Goal: Transaction & Acquisition: Purchase product/service

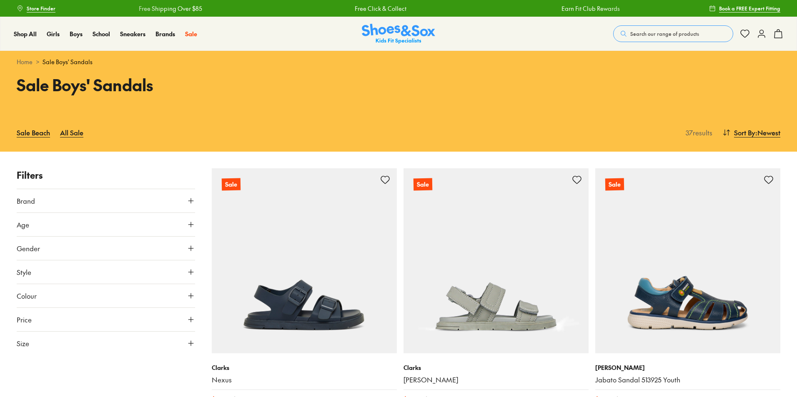
click at [761, 35] on use at bounding box center [761, 33] width 7 height 7
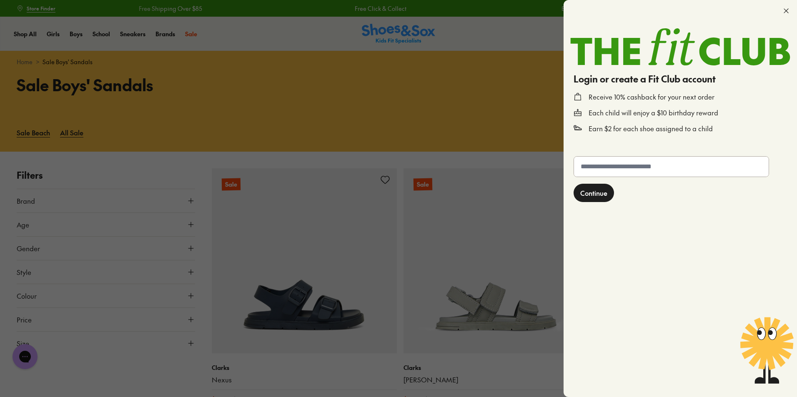
click at [504, 48] on div at bounding box center [398, 198] width 797 height 397
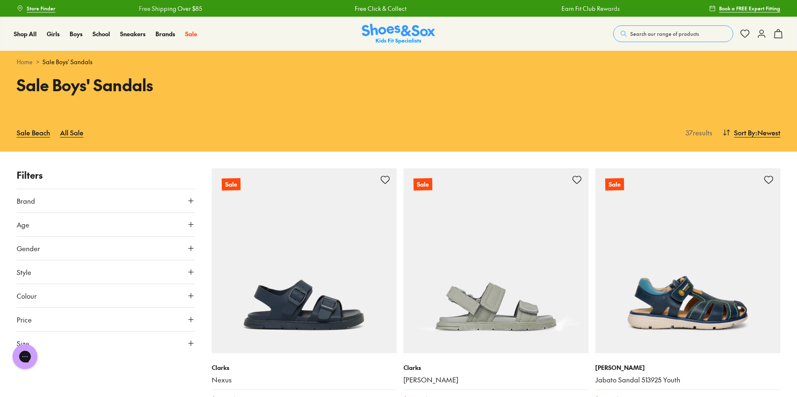
click at [764, 34] on icon at bounding box center [761, 34] width 10 height 10
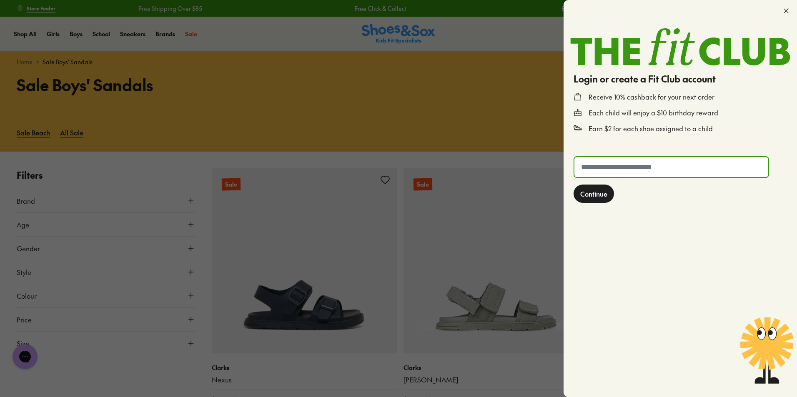
click at [631, 170] on input "text" at bounding box center [671, 167] width 194 height 20
type input "**********"
click at [597, 193] on span "Continue" at bounding box center [593, 194] width 27 height 10
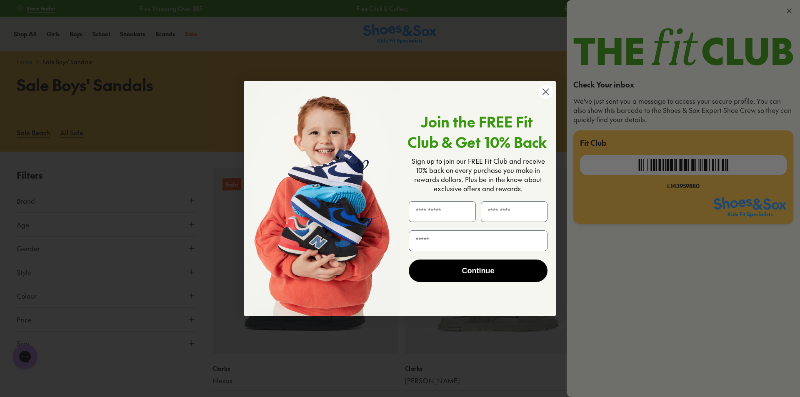
click at [546, 90] on circle "Close dialog" at bounding box center [546, 92] width 14 height 14
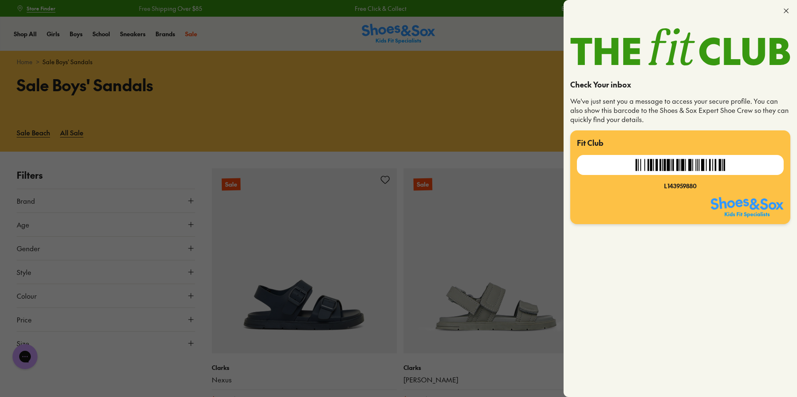
click at [786, 10] on icon at bounding box center [786, 11] width 8 height 8
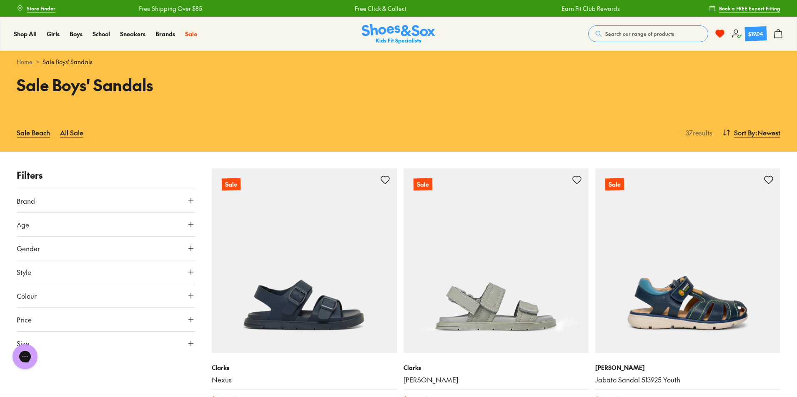
click at [736, 36] on icon at bounding box center [736, 34] width 10 height 10
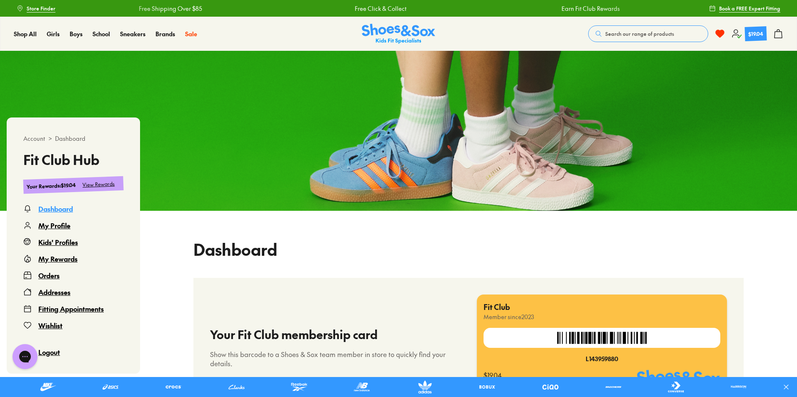
click at [50, 275] on div "Orders" at bounding box center [48, 275] width 21 height 10
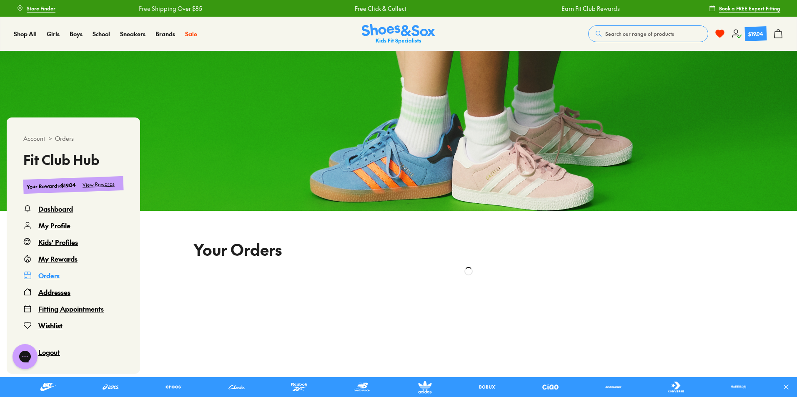
scroll to position [51, 0]
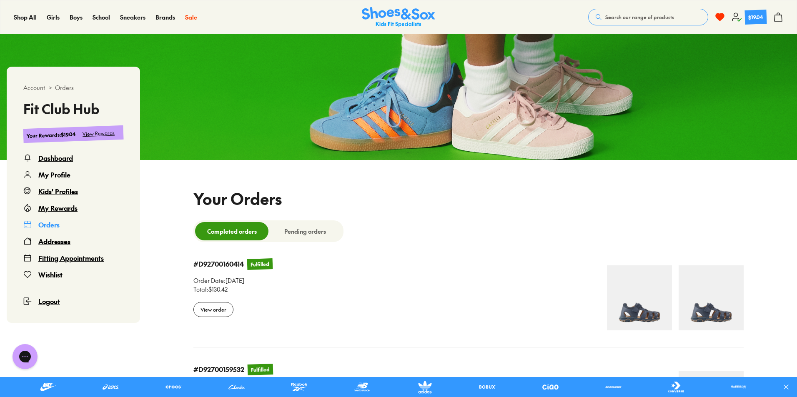
select select
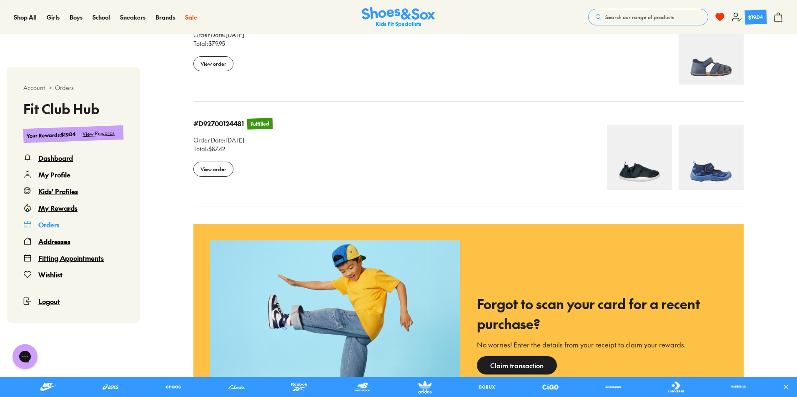
scroll to position [1246, 0]
click at [60, 176] on div "My Profile" at bounding box center [54, 175] width 32 height 10
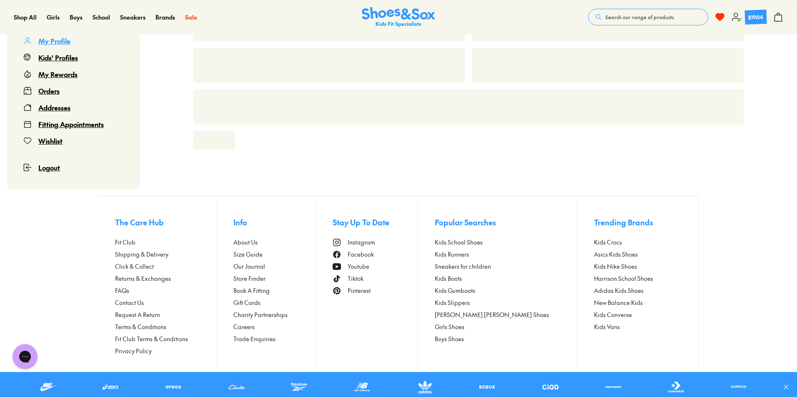
scroll to position [51, 0]
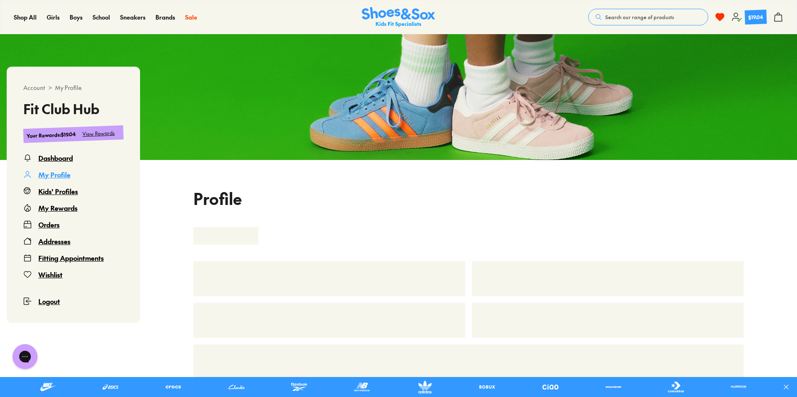
select select "**"
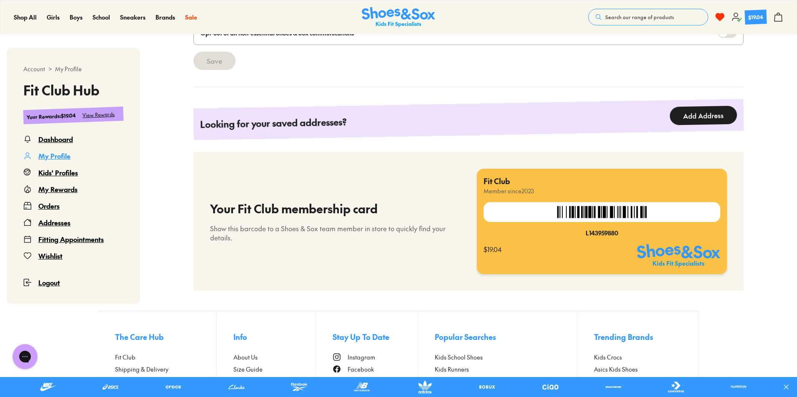
scroll to position [696, 0]
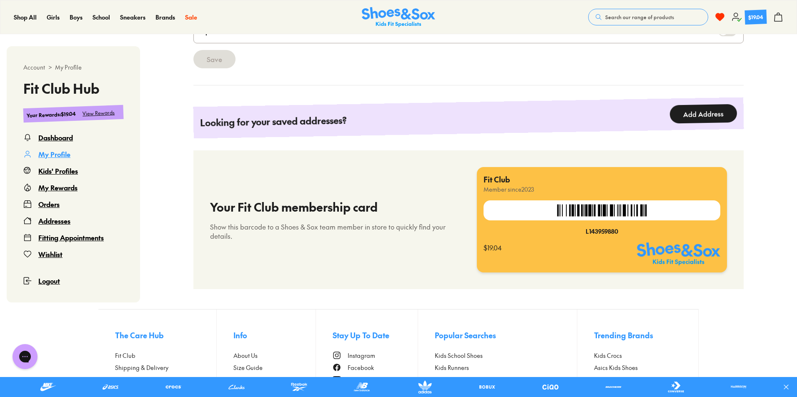
click at [63, 169] on div "Kids' Profiles" at bounding box center [58, 171] width 40 height 10
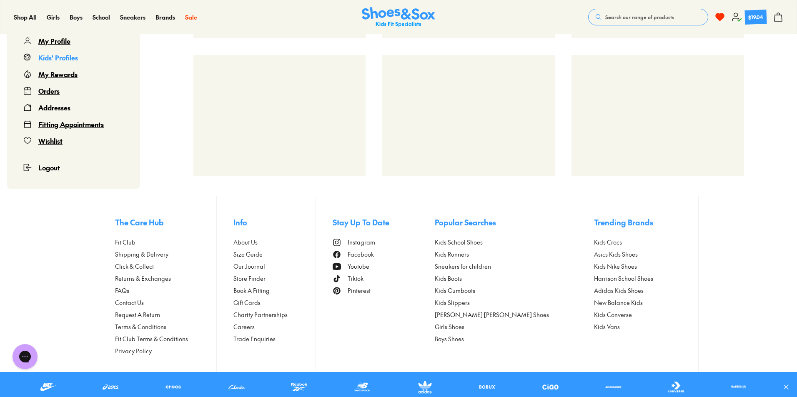
scroll to position [51, 0]
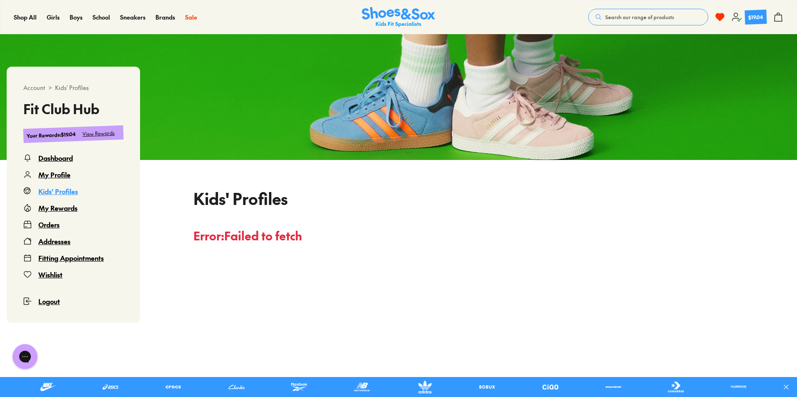
click at [64, 211] on div "My Rewards" at bounding box center [57, 208] width 39 height 10
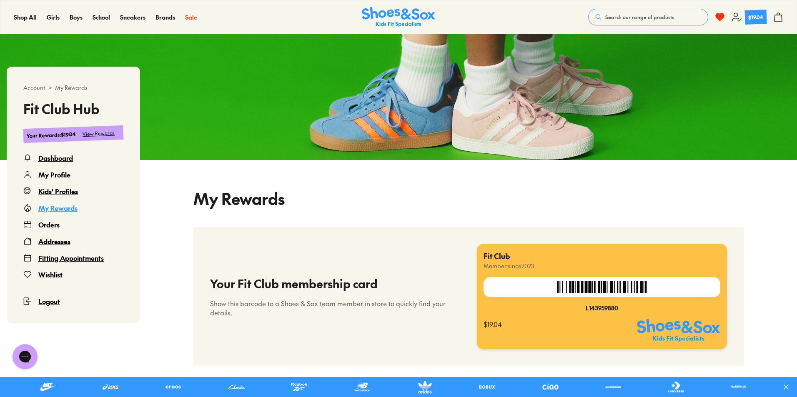
select select
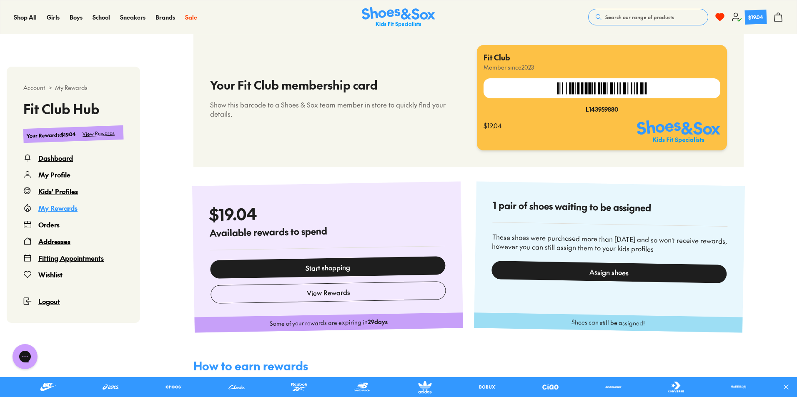
scroll to position [250, 0]
click at [517, 267] on div "Assign shoes" at bounding box center [608, 271] width 235 height 22
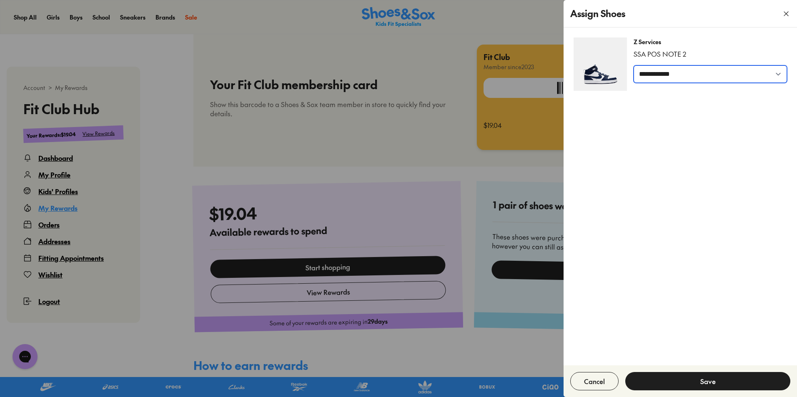
click at [697, 77] on select "**********" at bounding box center [709, 73] width 153 height 17
select select "***"
click at [633, 65] on select "**********" at bounding box center [709, 73] width 153 height 17
drag, startPoint x: 649, startPoint y: 40, endPoint x: 664, endPoint y: 305, distance: 265.4
click at [664, 305] on div "**********" at bounding box center [679, 196] width 233 height 338
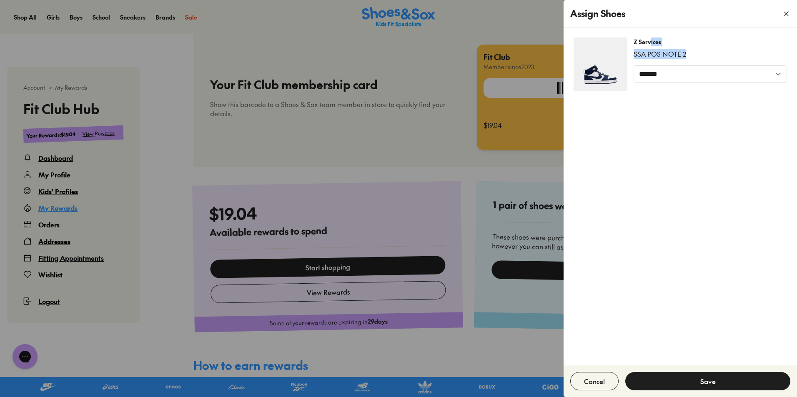
click at [689, 384] on button "Save" at bounding box center [707, 381] width 165 height 18
click at [173, 167] on div at bounding box center [398, 198] width 797 height 397
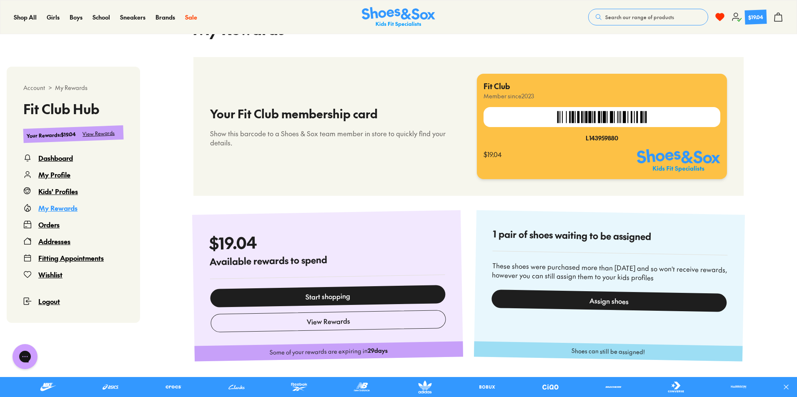
scroll to position [224, 0]
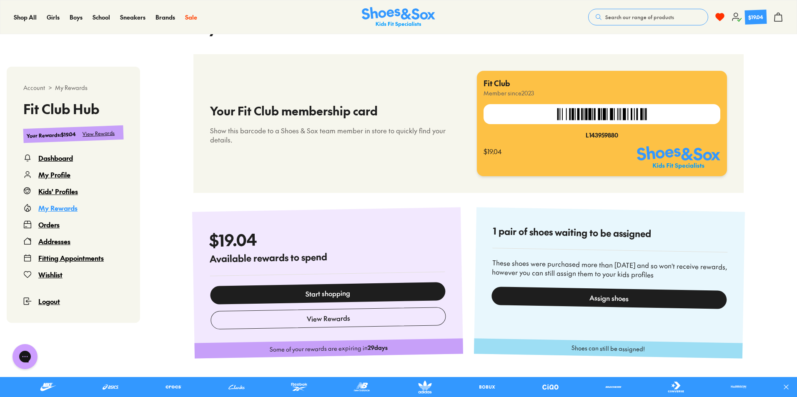
select select
click at [585, 296] on div "Assign shoes" at bounding box center [608, 297] width 235 height 22
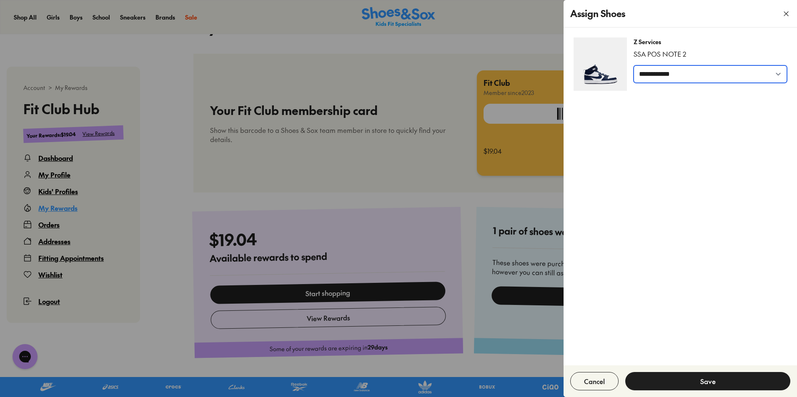
click at [660, 72] on select "**********" at bounding box center [709, 73] width 153 height 17
select select "***"
click at [633, 65] on select "**********" at bounding box center [709, 73] width 153 height 17
click at [712, 383] on button "Save" at bounding box center [707, 381] width 165 height 18
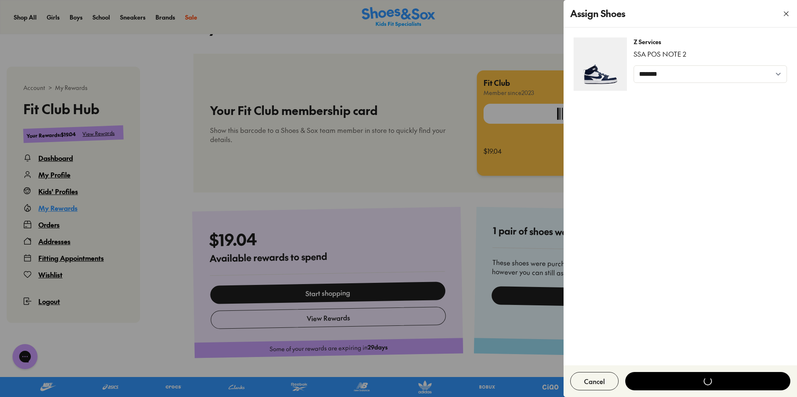
click at [354, 295] on div at bounding box center [398, 198] width 797 height 397
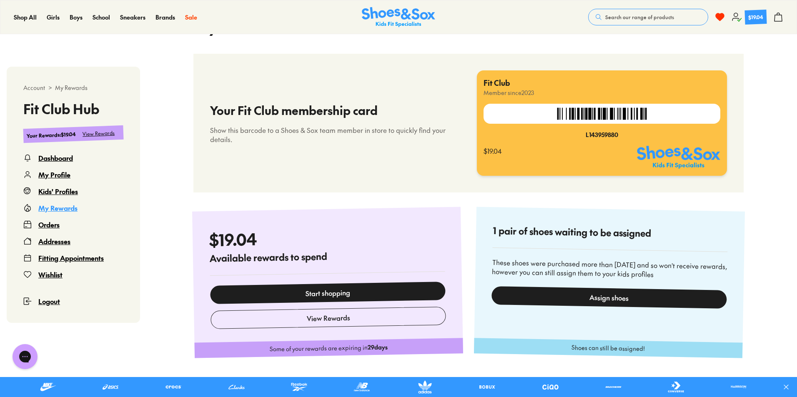
click at [635, 296] on div "Assign shoes" at bounding box center [608, 297] width 235 height 22
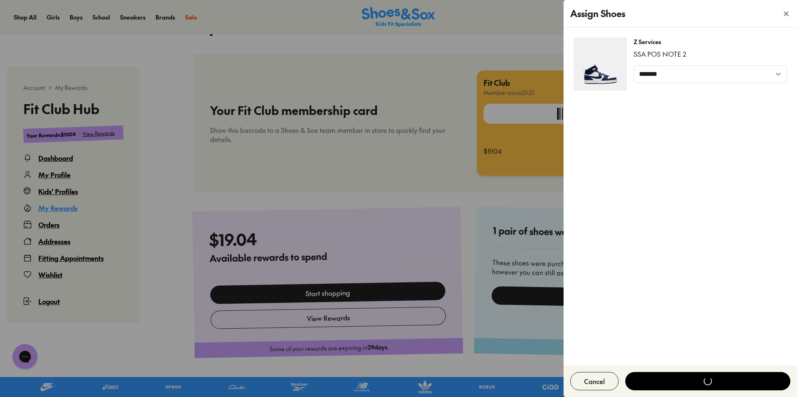
click at [426, 180] on div at bounding box center [398, 198] width 797 height 397
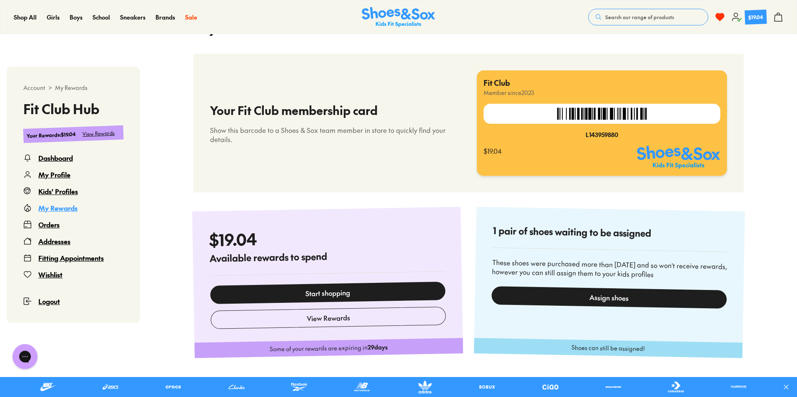
click at [348, 292] on link "Start shopping" at bounding box center [327, 293] width 235 height 22
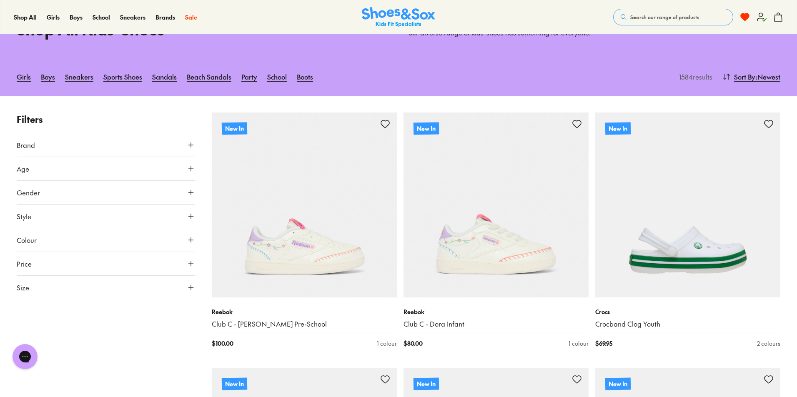
scroll to position [56, 0]
click at [760, 76] on span ": Newest" at bounding box center [767, 76] width 25 height 10
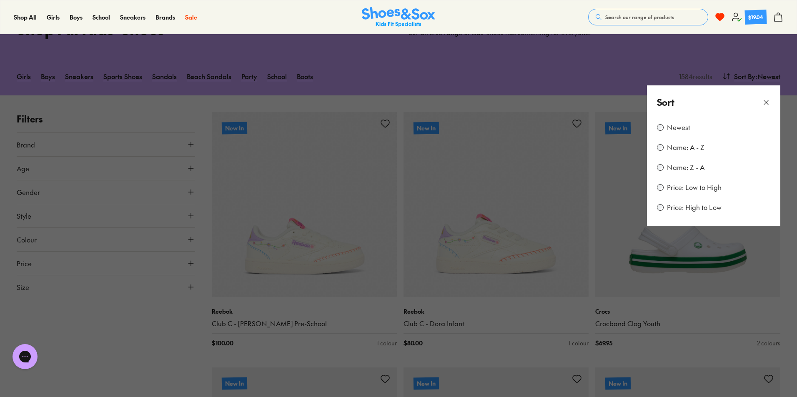
click at [706, 190] on label "Price: Low to High" at bounding box center [694, 187] width 55 height 9
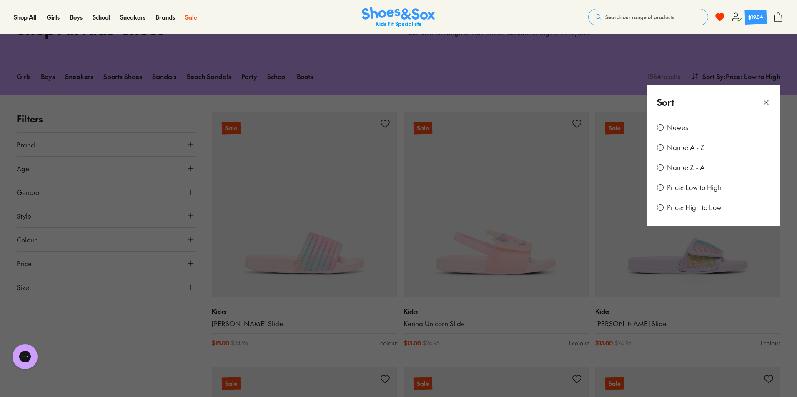
click at [584, 96] on button at bounding box center [398, 198] width 797 height 397
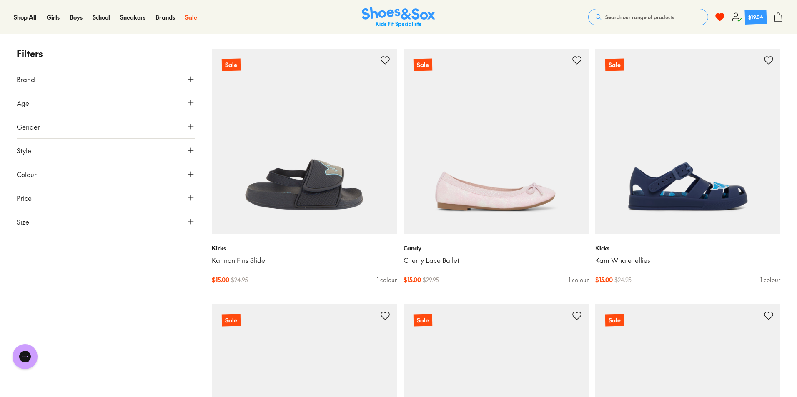
scroll to position [375, 0]
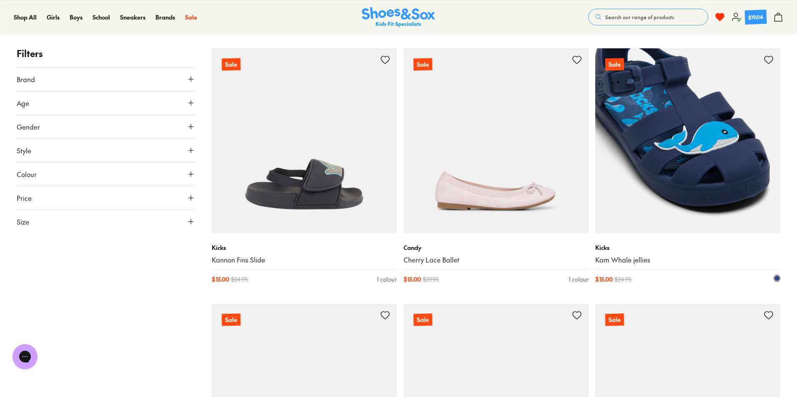
click at [715, 177] on img at bounding box center [687, 140] width 185 height 185
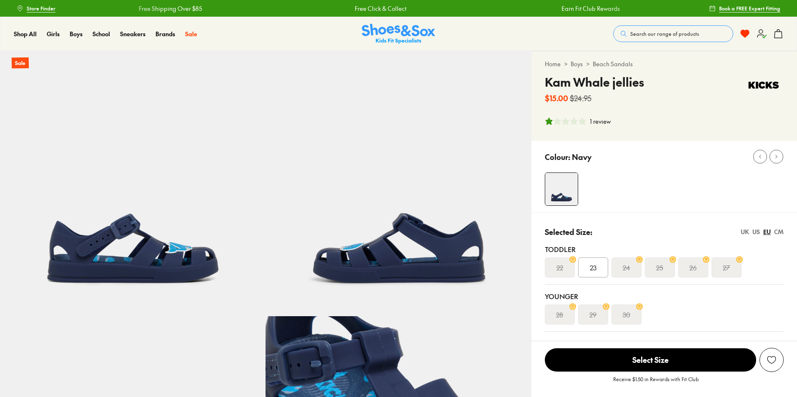
select select "*"
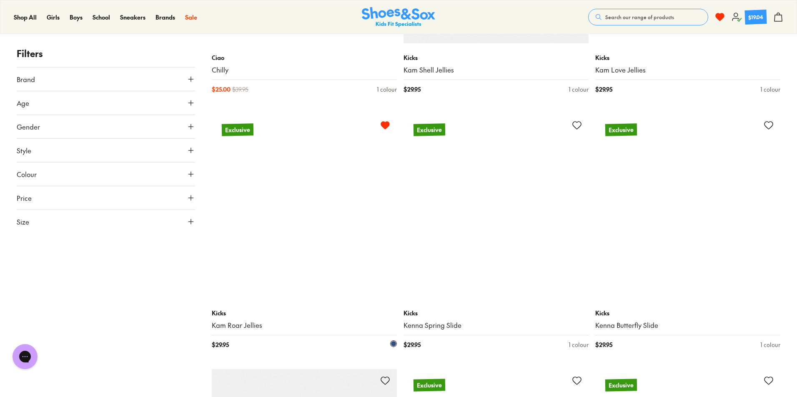
scroll to position [3120, 0]
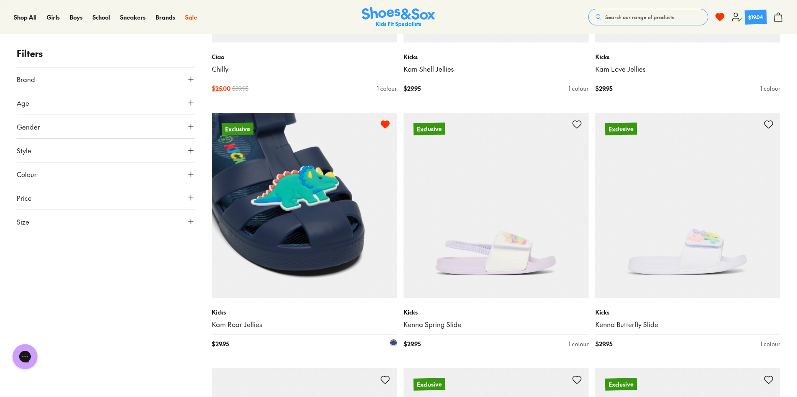
click at [299, 214] on img at bounding box center [304, 205] width 185 height 185
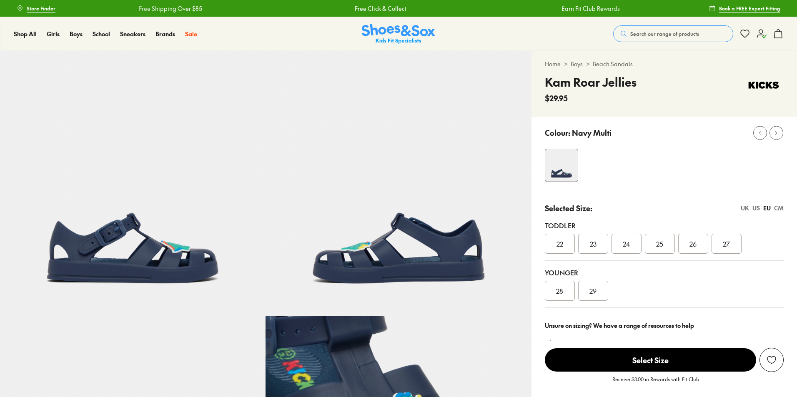
select select "*"
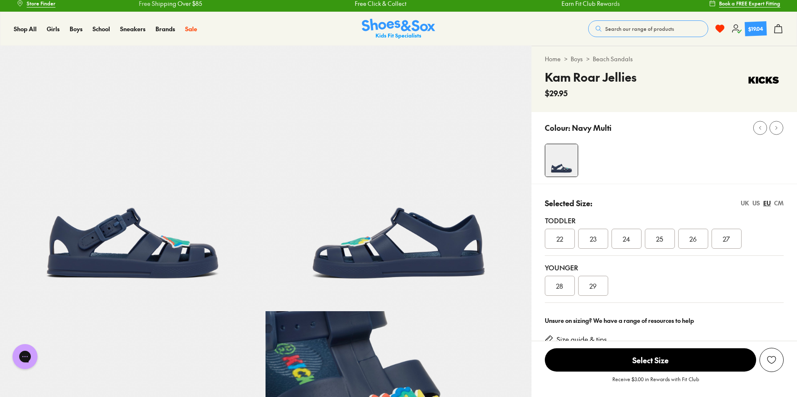
scroll to position [90, 0]
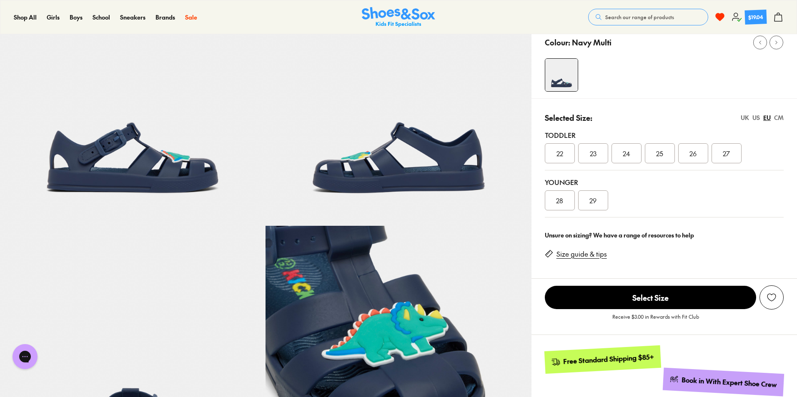
click at [687, 153] on div "26" at bounding box center [693, 153] width 30 height 20
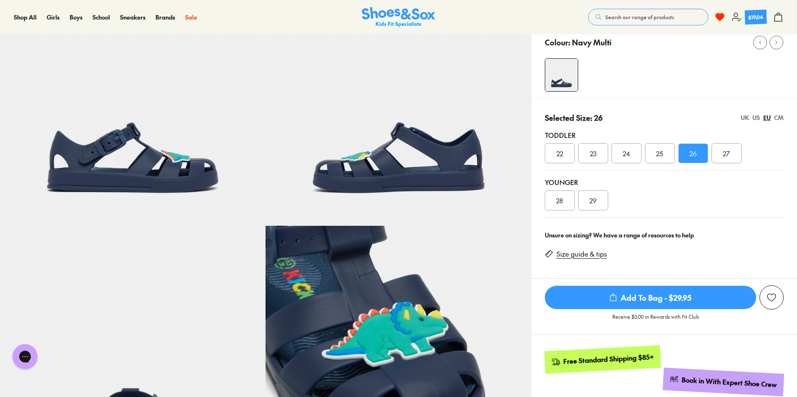
click at [721, 298] on span "Add To Bag - $29.95" at bounding box center [650, 297] width 211 height 23
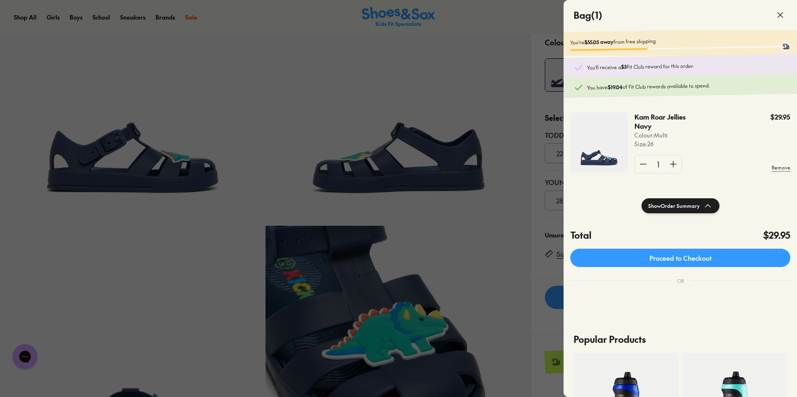
click at [710, 210] on icon at bounding box center [707, 206] width 10 height 10
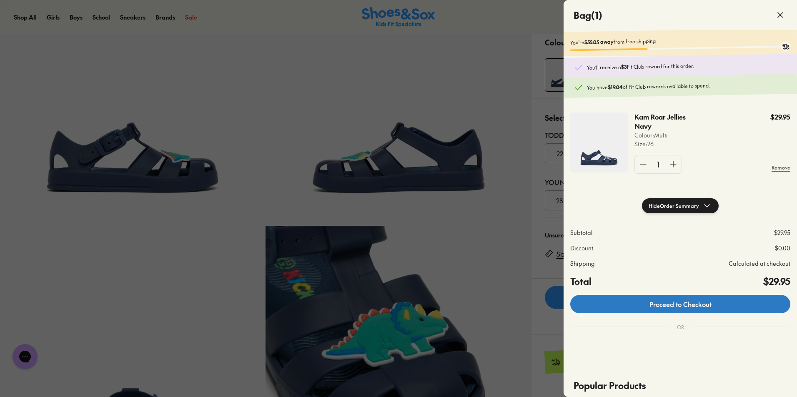
click at [717, 309] on link "Proceed to Checkout" at bounding box center [680, 304] width 220 height 18
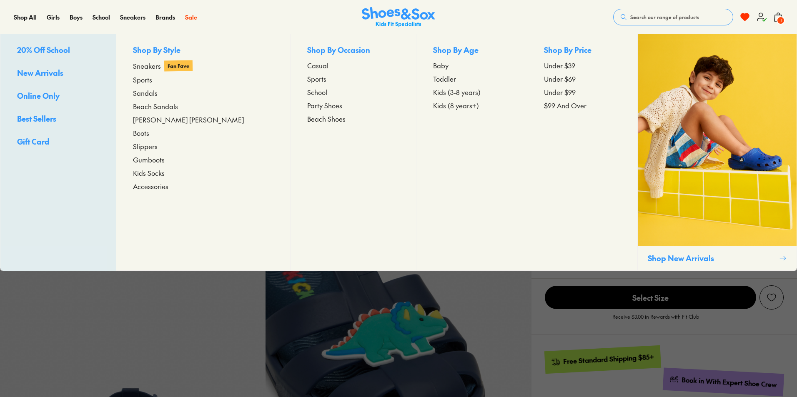
select select "*"
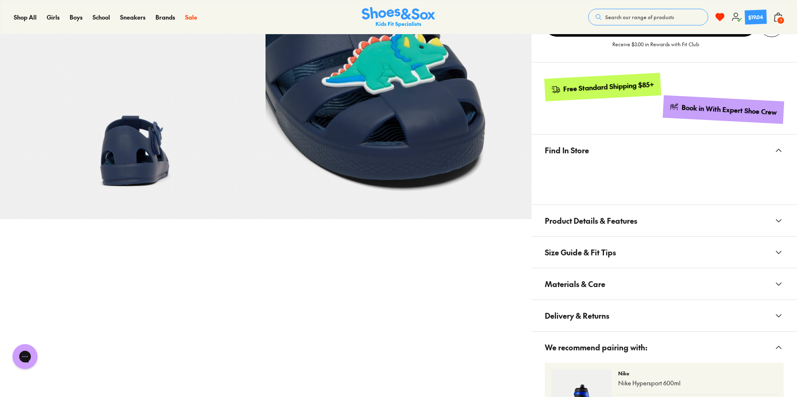
scroll to position [362, 0]
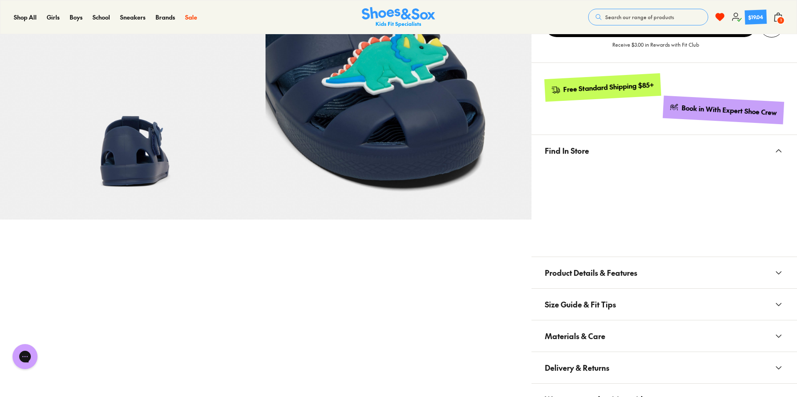
click at [771, 152] on button "Find In Store" at bounding box center [663, 150] width 265 height 31
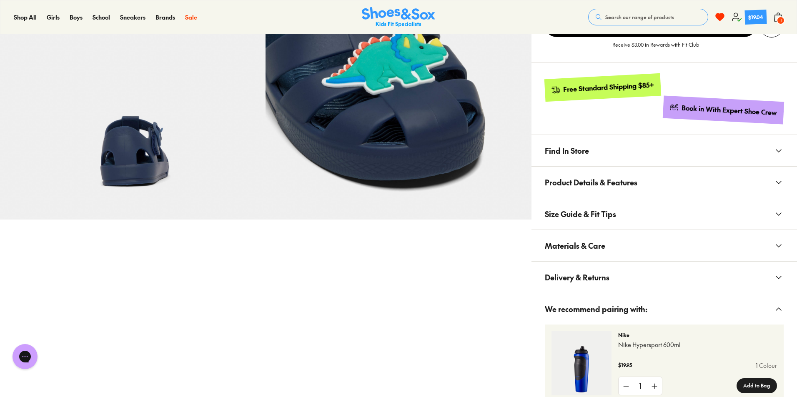
click at [771, 152] on button "Find In Store" at bounding box center [663, 150] width 265 height 31
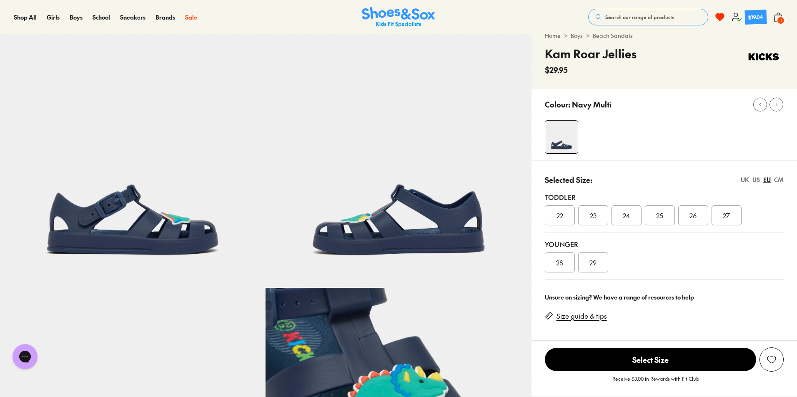
scroll to position [0, 0]
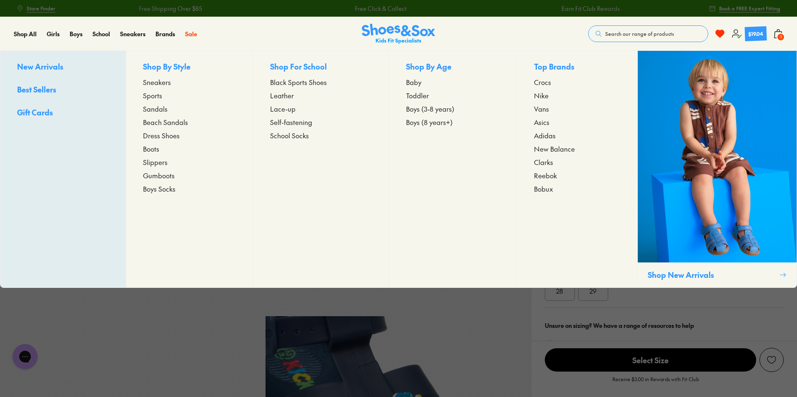
click at [168, 122] on span "Beach Sandals" at bounding box center [165, 122] width 45 height 10
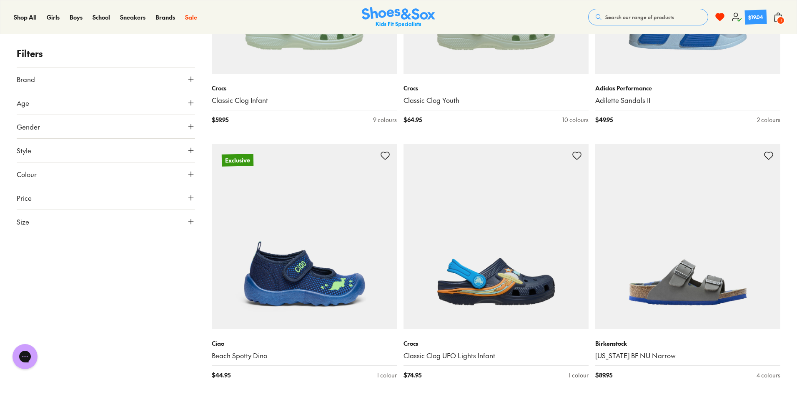
scroll to position [1050, 0]
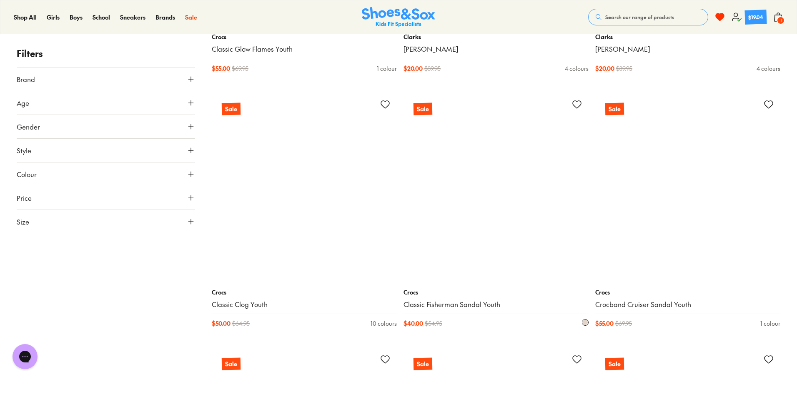
scroll to position [4927, 0]
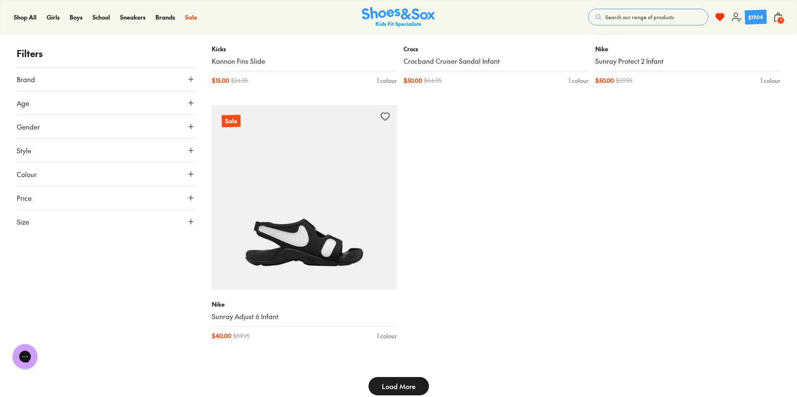
type input "***"
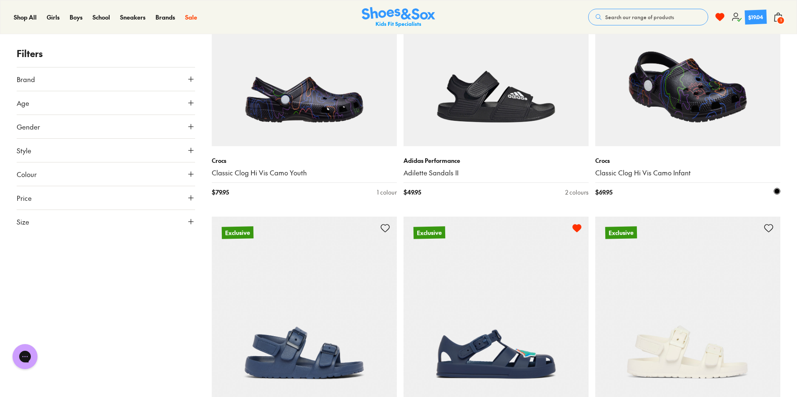
scroll to position [462, 0]
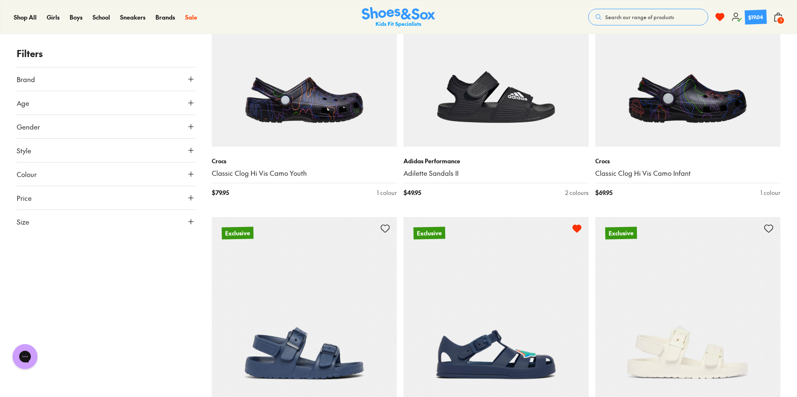
click at [780, 18] on span "1" at bounding box center [780, 20] width 8 height 8
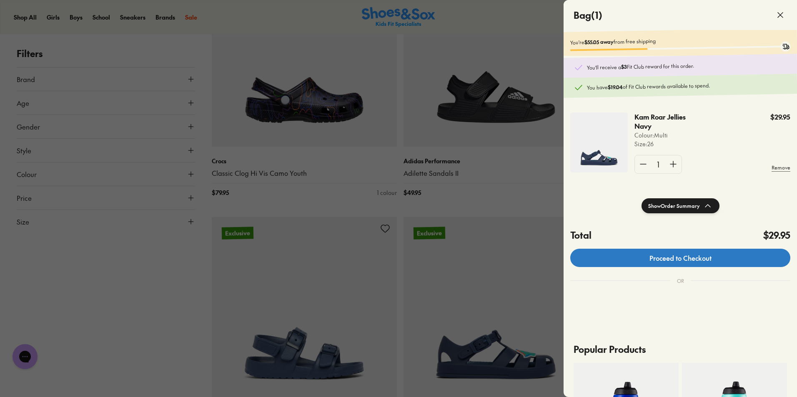
click at [637, 257] on link "Proceed to Checkout" at bounding box center [680, 258] width 220 height 18
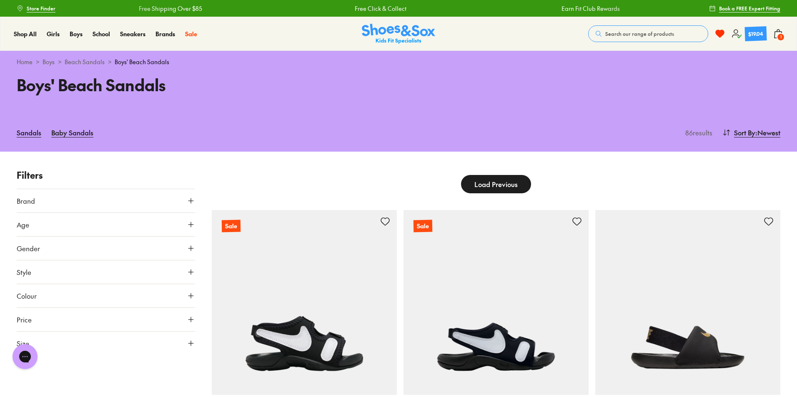
click at [505, 184] on span "Load Previous" at bounding box center [495, 184] width 43 height 10
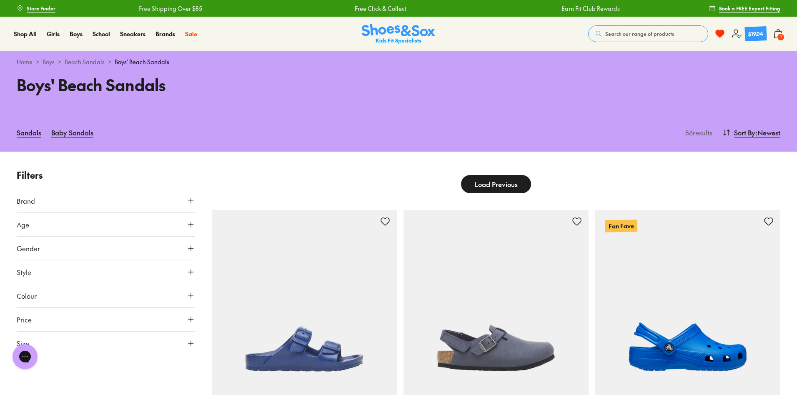
type input "***"
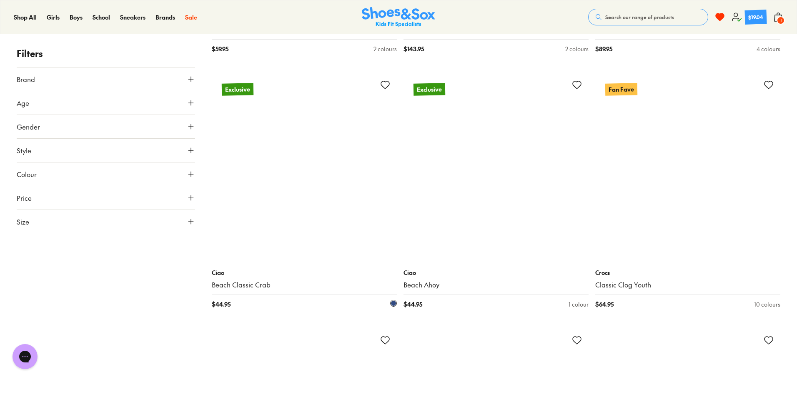
scroll to position [2138, 0]
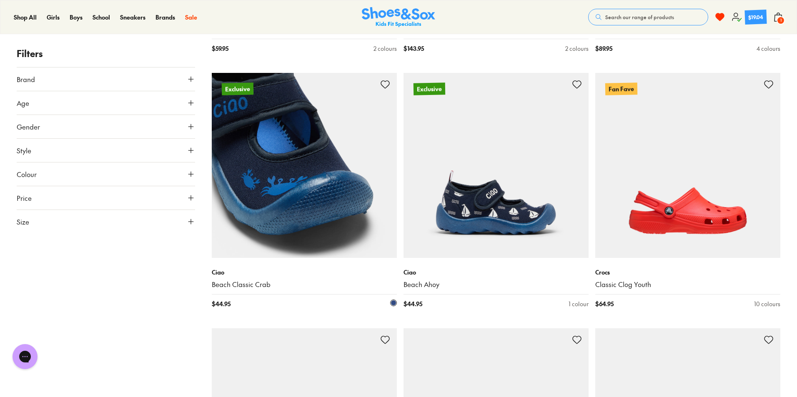
click at [285, 234] on img at bounding box center [304, 165] width 185 height 185
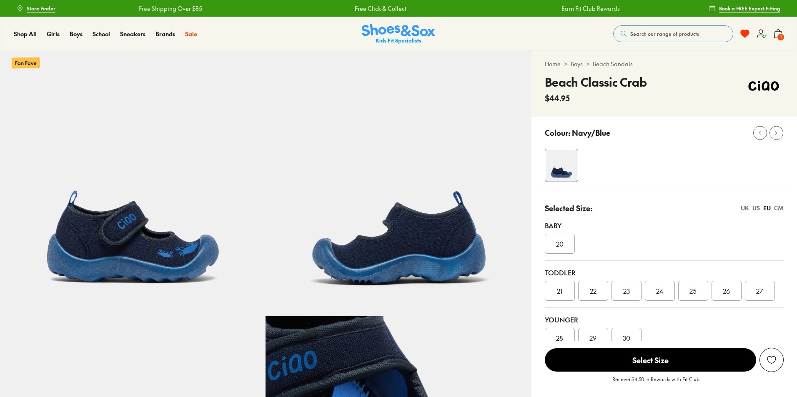
select select "*"
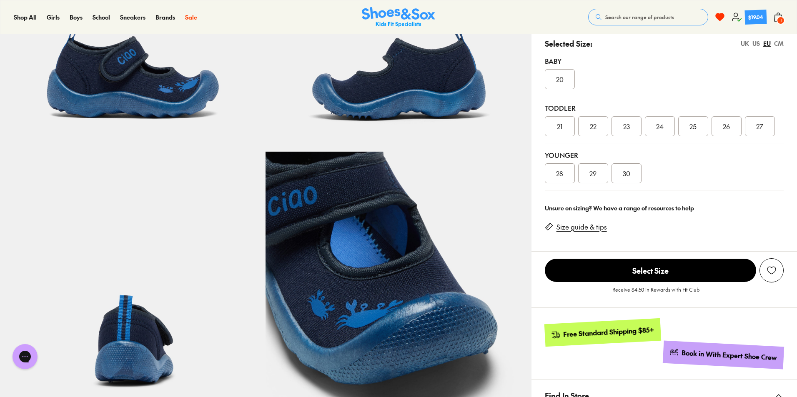
click at [736, 132] on div "26" at bounding box center [726, 126] width 30 height 20
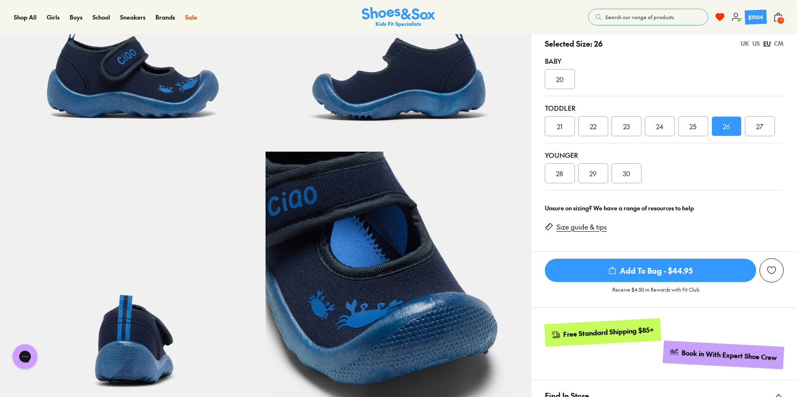
click at [706, 272] on span "Add To Bag - $44.95" at bounding box center [650, 270] width 211 height 23
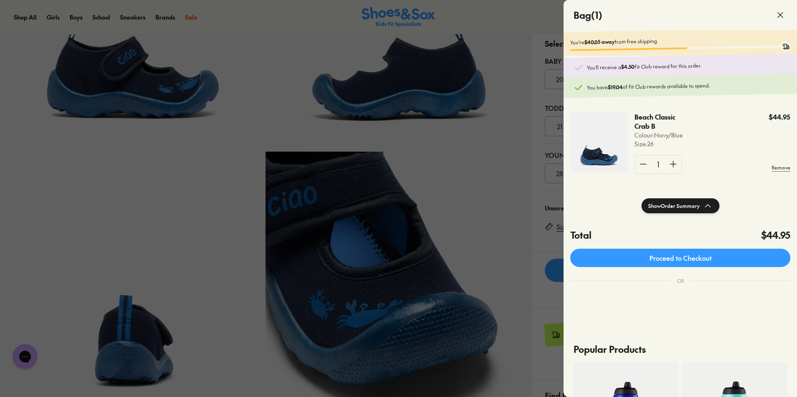
click at [539, 197] on div at bounding box center [398, 198] width 797 height 397
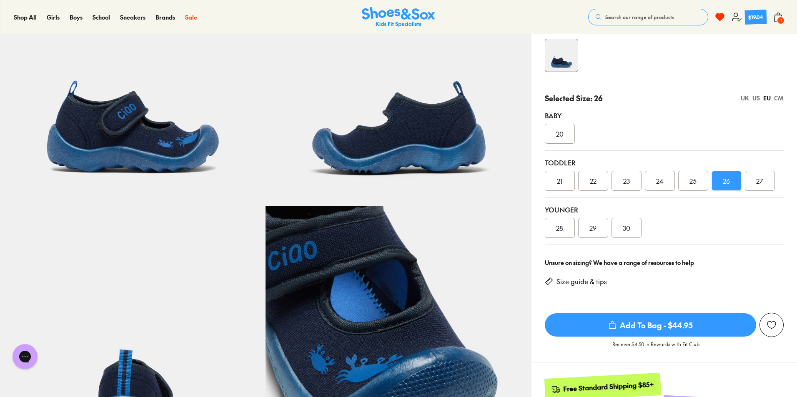
scroll to position [72, 0]
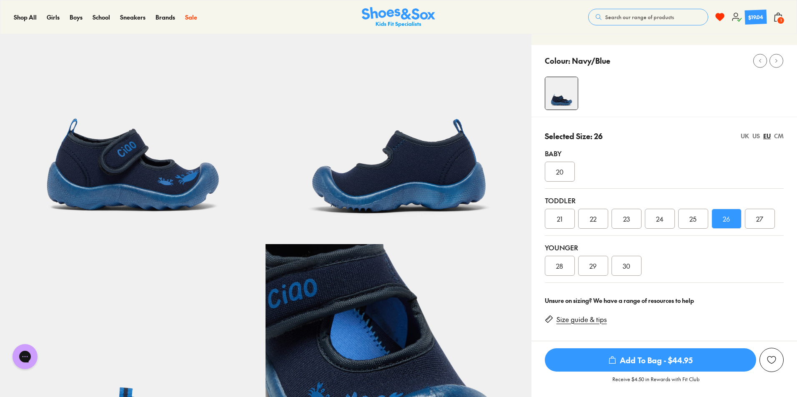
click at [778, 19] on span "1" at bounding box center [780, 20] width 8 height 8
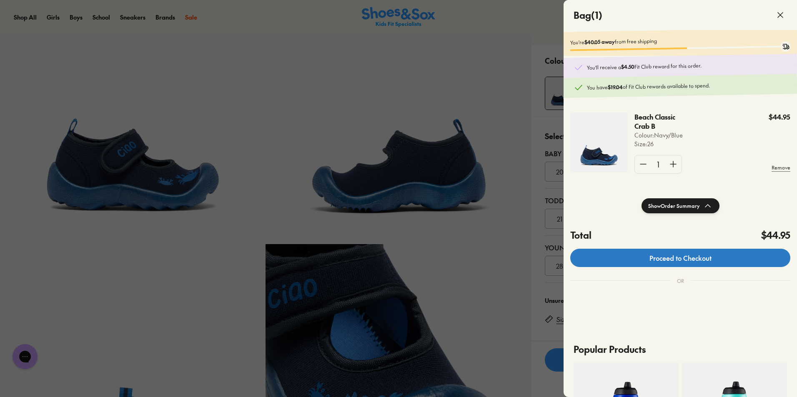
click at [697, 262] on link "Proceed to Checkout" at bounding box center [680, 258] width 220 height 18
